Goal: Transaction & Acquisition: Obtain resource

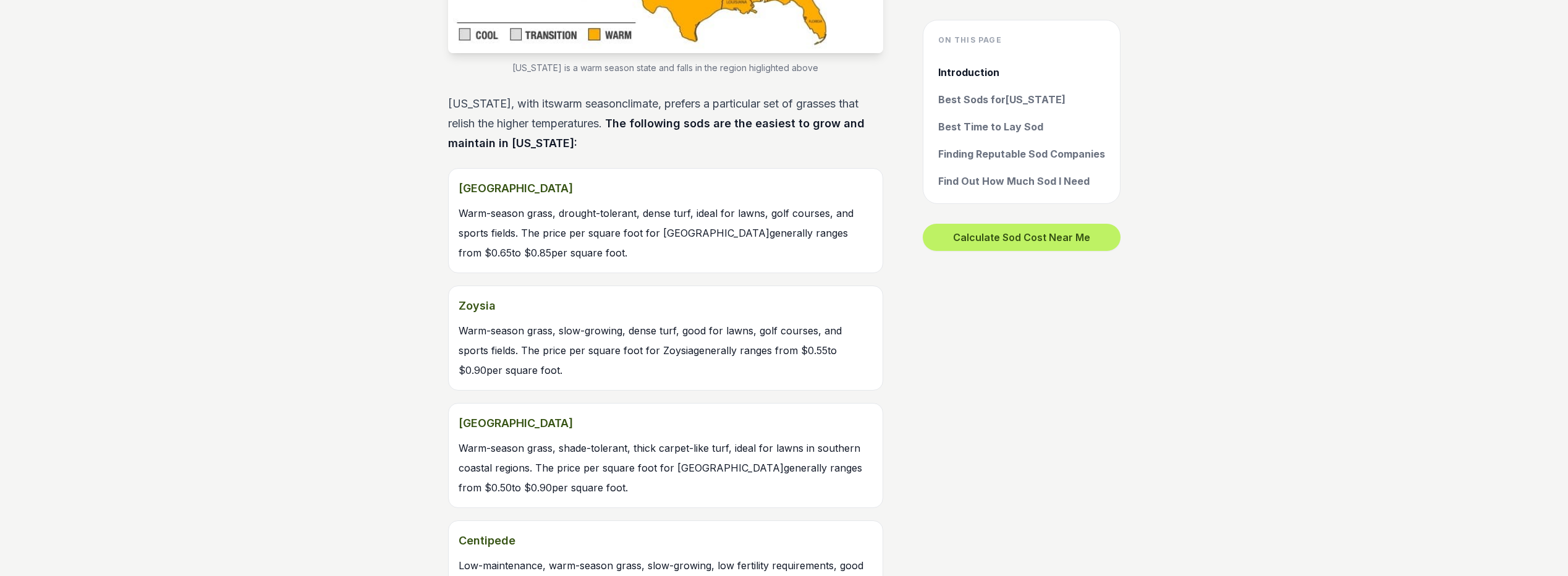
scroll to position [1359, 0]
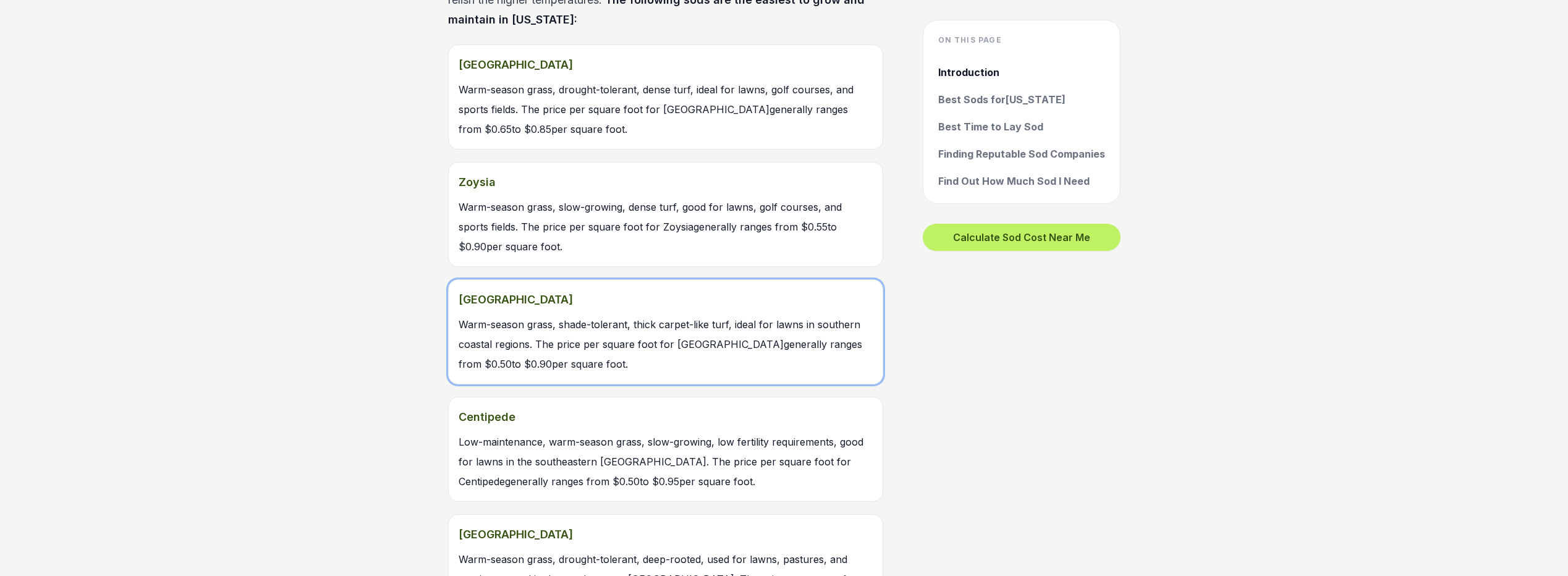
click at [518, 334] on link "St. Augustine Warm-season grass, shade-tolerant, thick carpet-like turf, ideal …" at bounding box center [665, 331] width 435 height 105
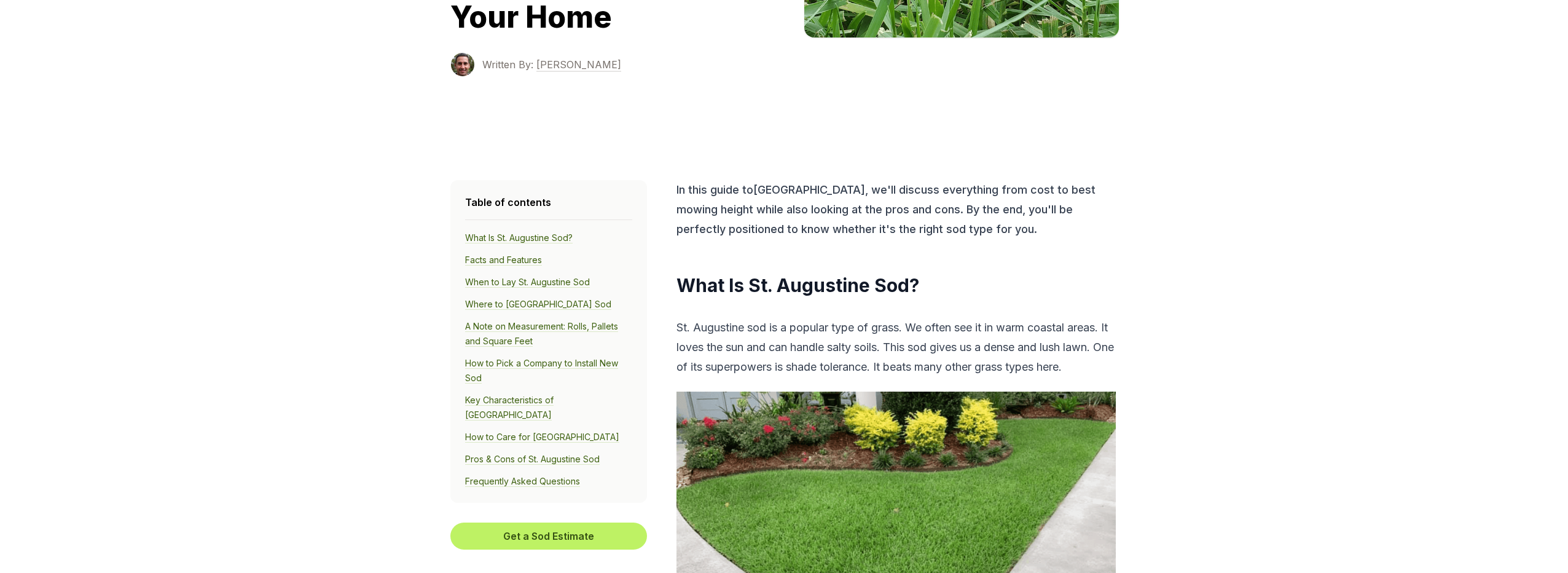
scroll to position [308, 0]
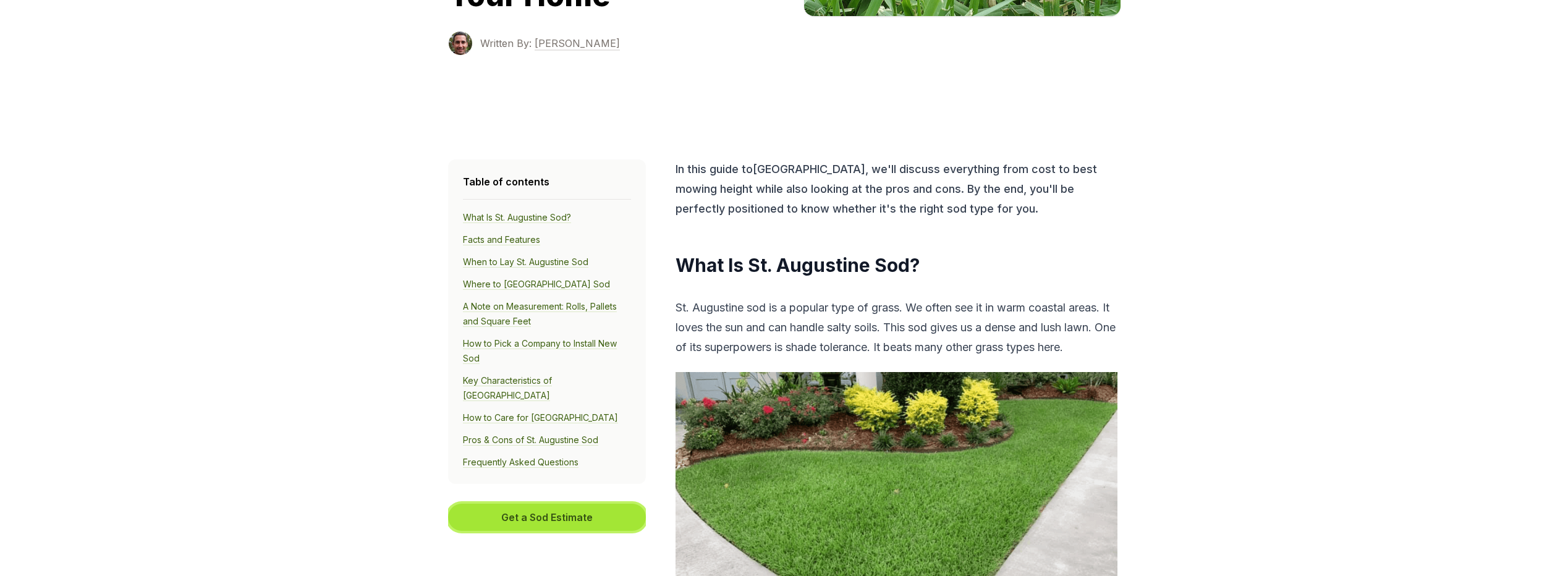
click at [535, 504] on button "Get a Sod Estimate" at bounding box center [547, 517] width 197 height 28
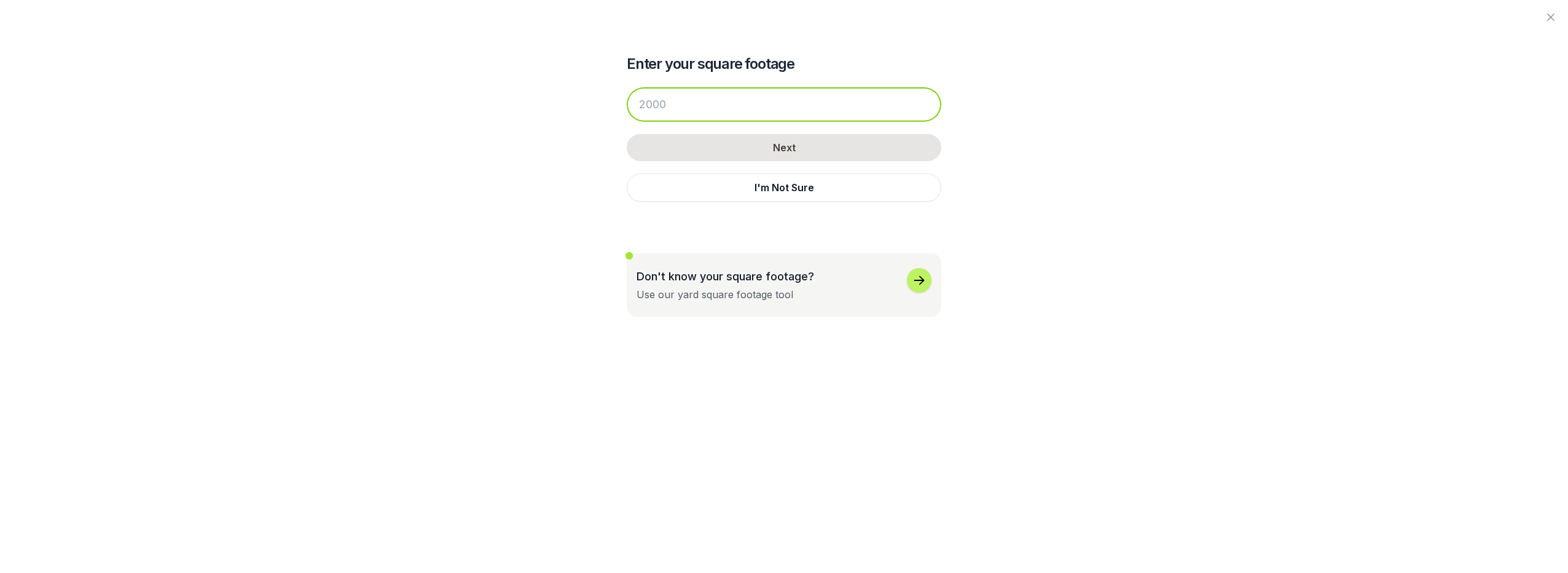
click at [682, 101] on input "number" at bounding box center [783, 104] width 314 height 34
drag, startPoint x: 671, startPoint y: 102, endPoint x: 635, endPoint y: 105, distance: 36.1
click at [635, 105] on input "number" at bounding box center [783, 104] width 314 height 34
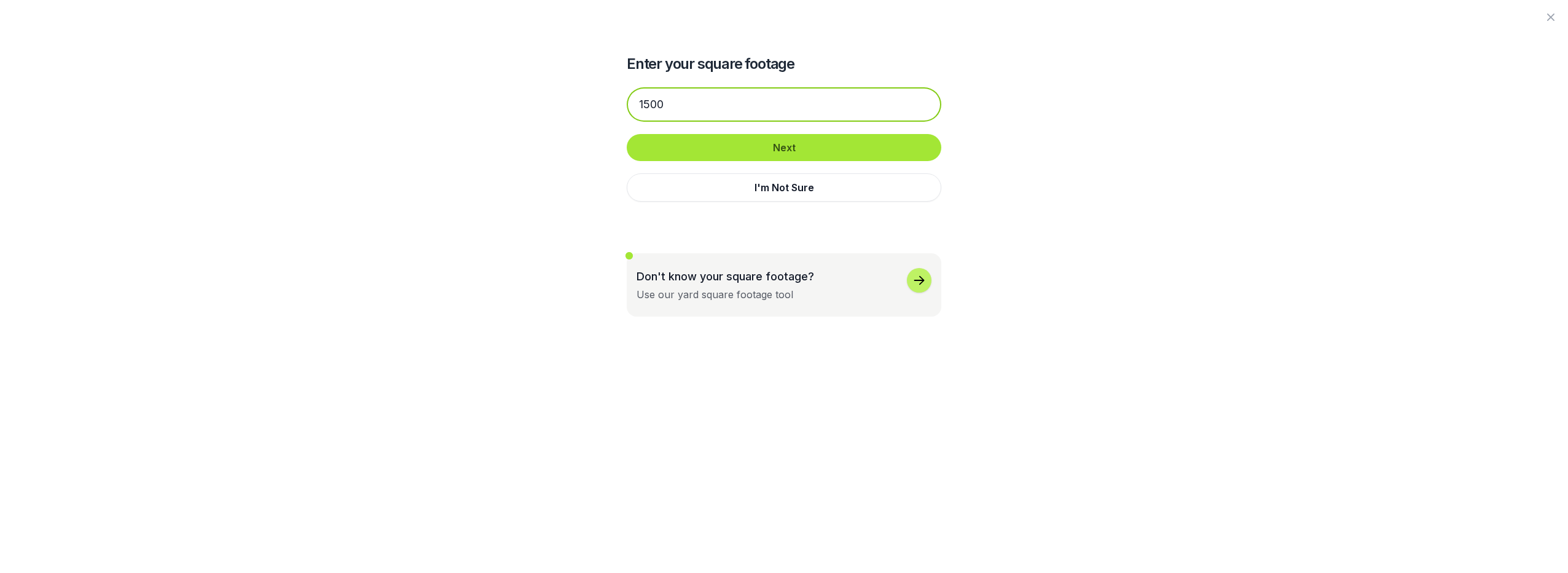
type input "1500"
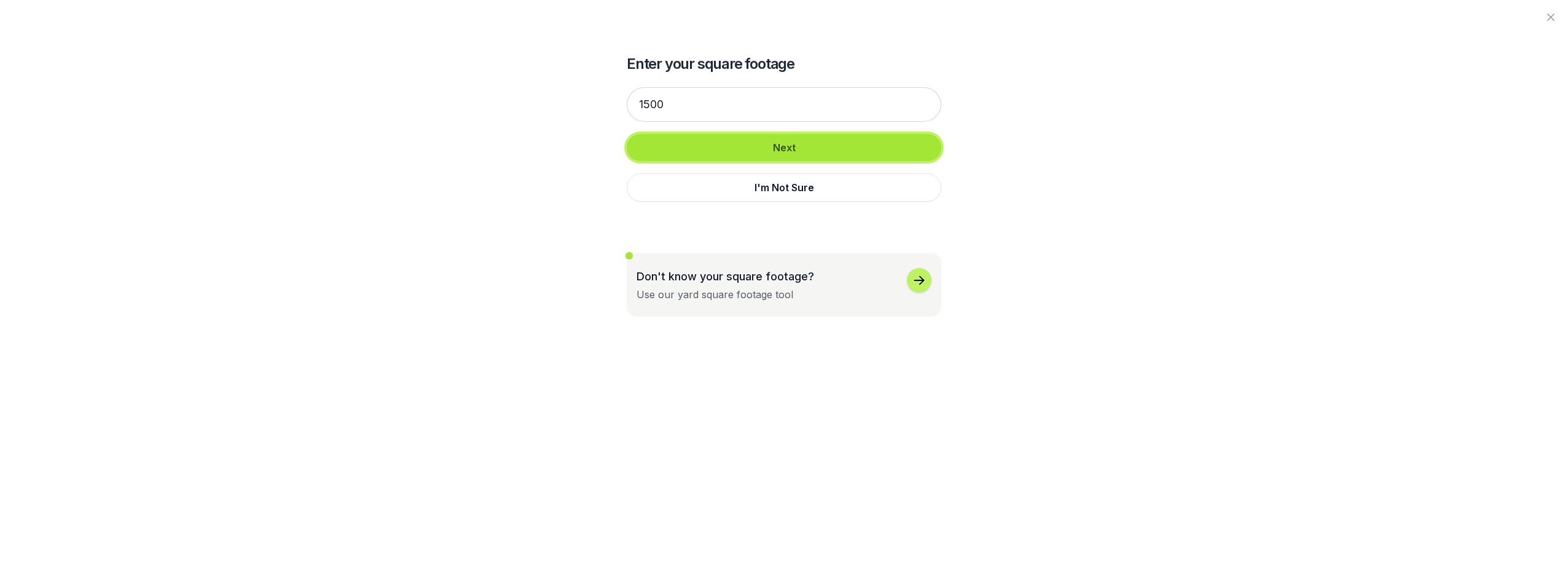
click at [784, 144] on button "Next" at bounding box center [783, 147] width 314 height 27
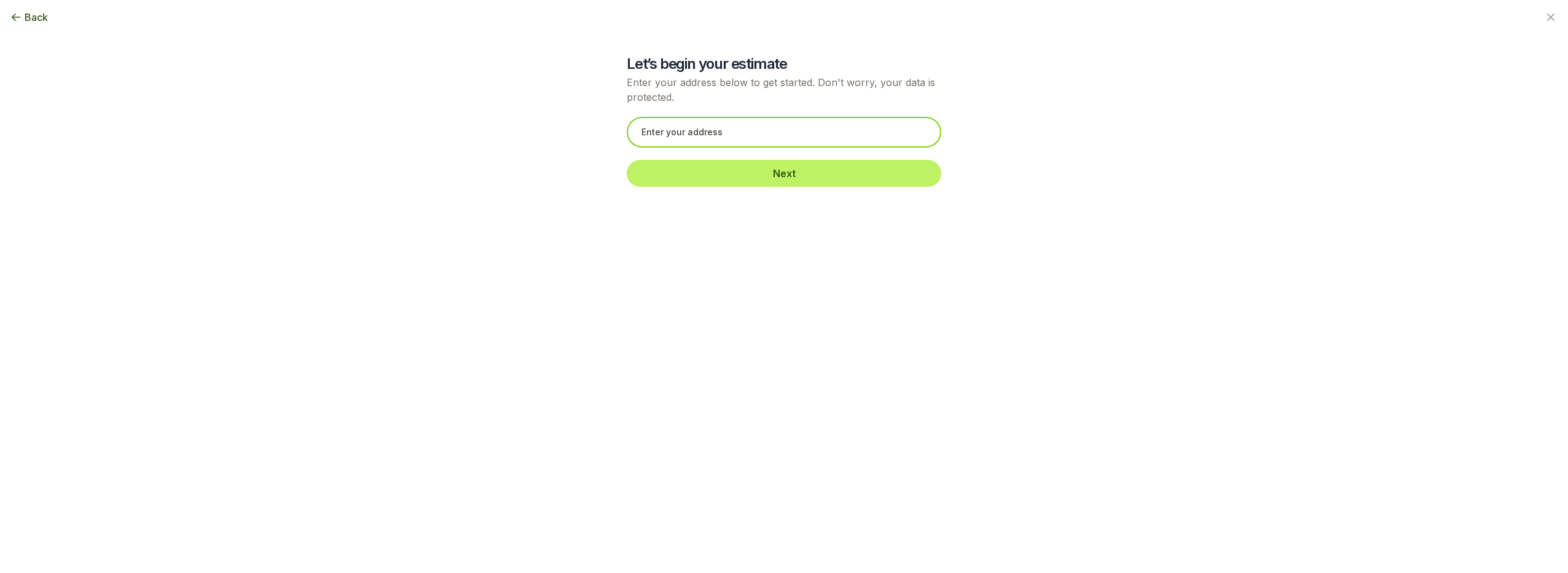
click at [741, 131] on input "text" at bounding box center [783, 132] width 314 height 31
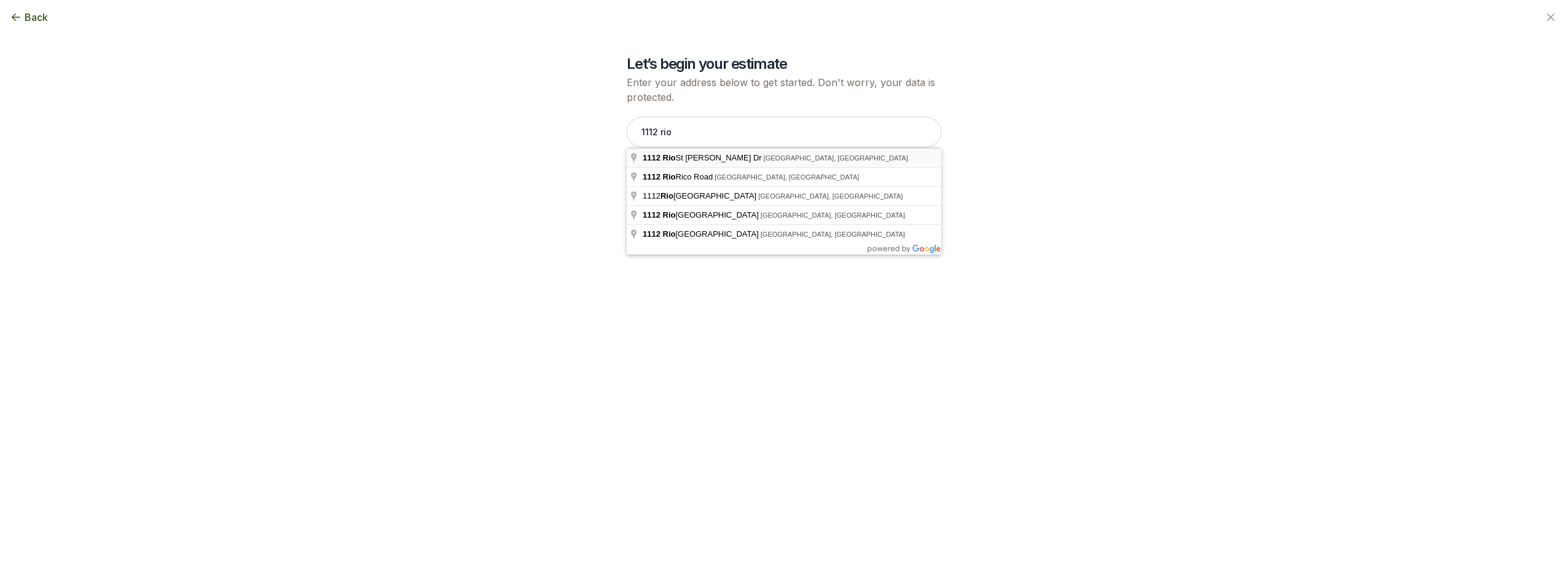
type input "[STREET_ADDRESS][PERSON_NAME]"
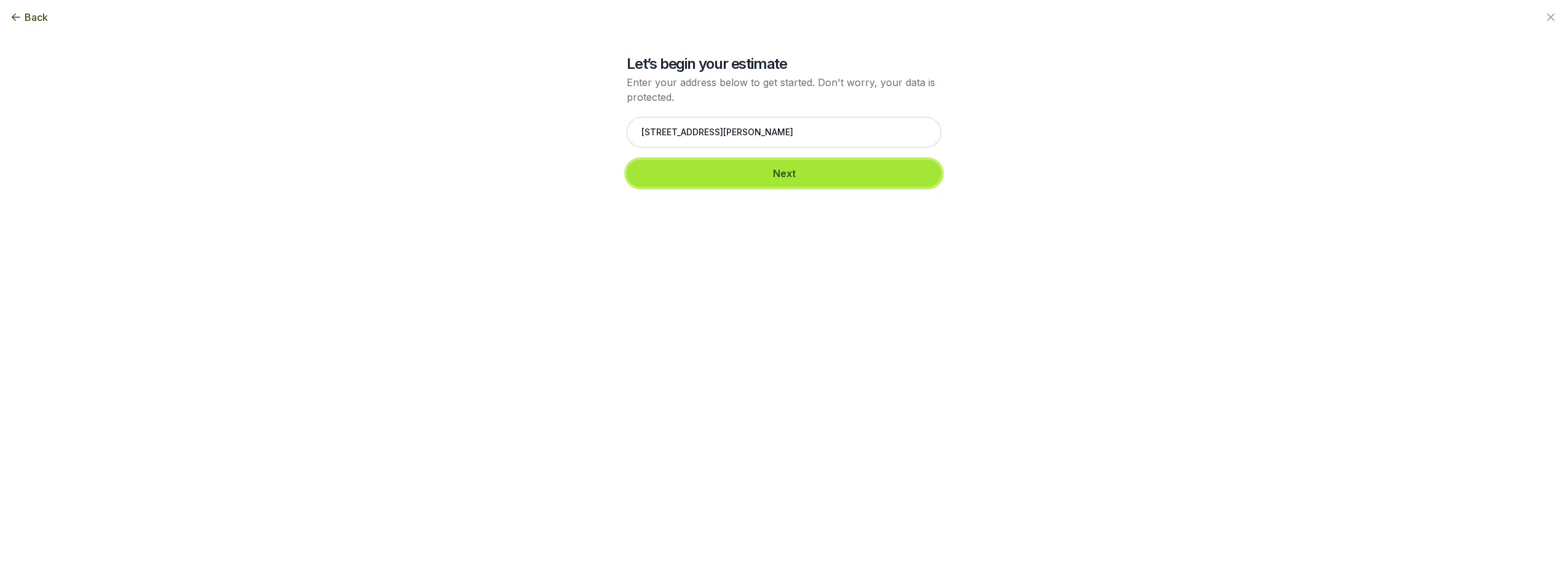
click at [784, 172] on button "Next" at bounding box center [783, 173] width 314 height 27
